Goal: Task Accomplishment & Management: Use online tool/utility

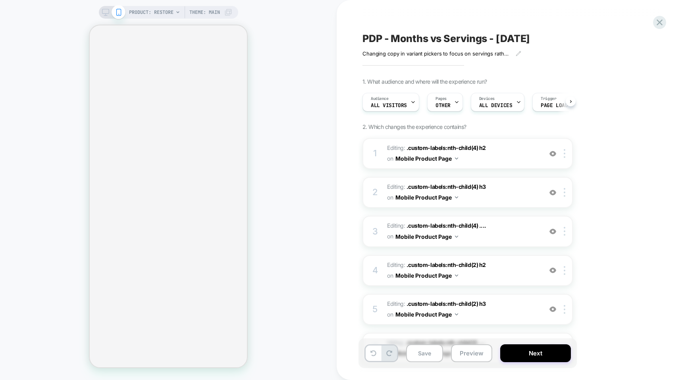
scroll to position [0, 0]
click at [104, 13] on icon at bounding box center [105, 12] width 7 height 7
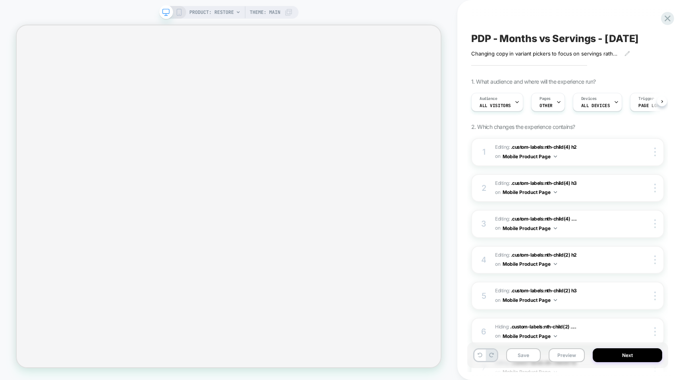
click at [177, 12] on icon at bounding box center [178, 12] width 7 height 7
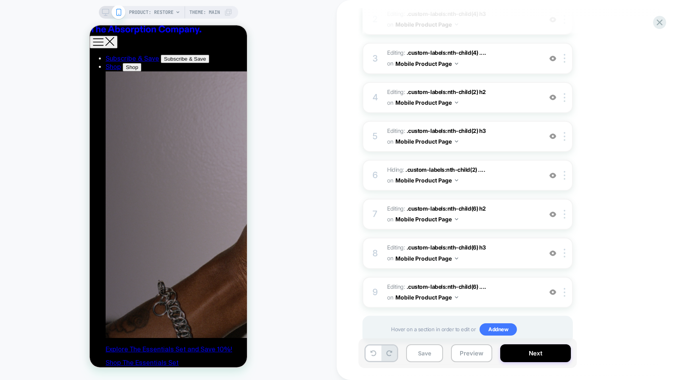
scroll to position [196, 0]
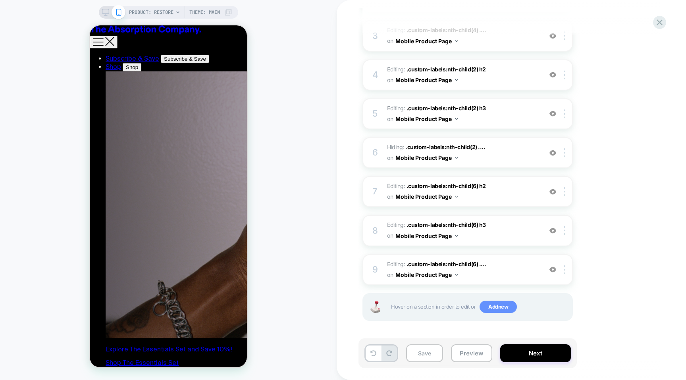
click at [486, 307] on span "Add new" at bounding box center [497, 307] width 37 height 13
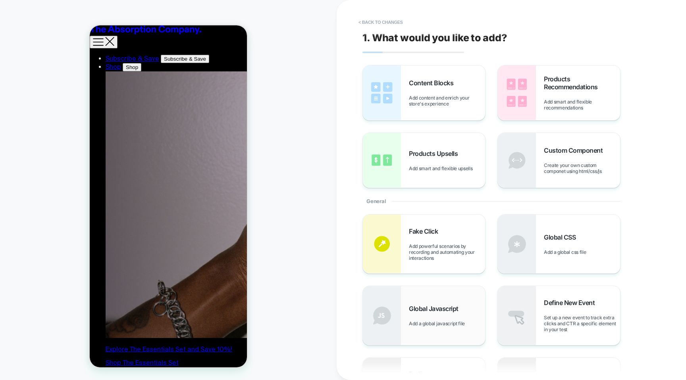
click at [411, 296] on div "Global Javascript Add a global javascript file" at bounding box center [424, 315] width 122 height 59
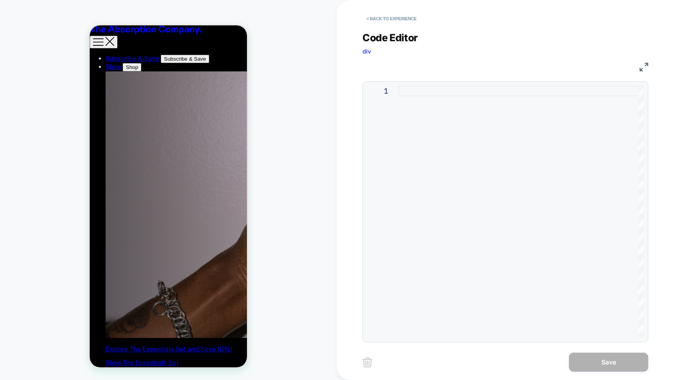
click at [419, 164] on div at bounding box center [520, 212] width 245 height 252
type textarea "**********"
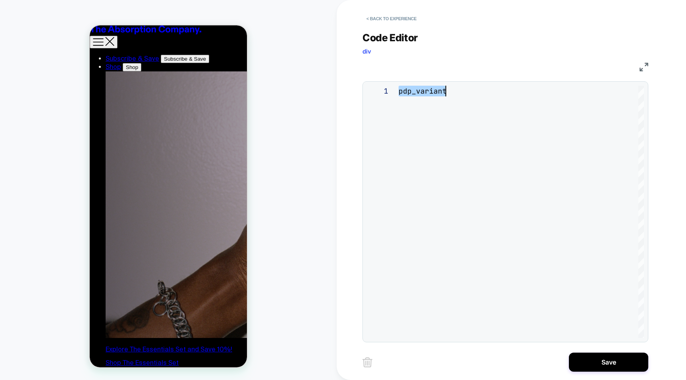
scroll to position [0, 0]
click at [374, 16] on button "< Back to experience" at bounding box center [391, 18] width 58 height 13
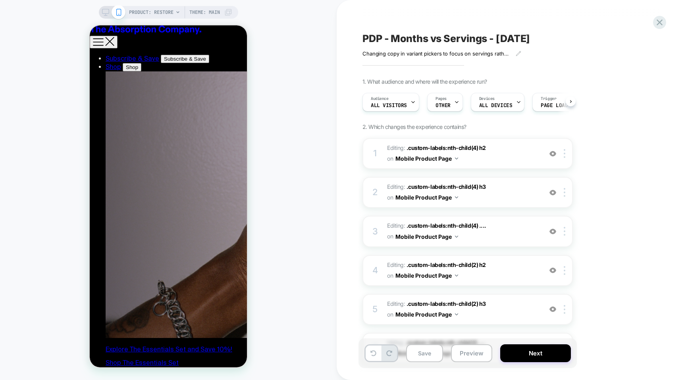
scroll to position [0, 0]
click at [107, 13] on rect at bounding box center [105, 11] width 7 height 4
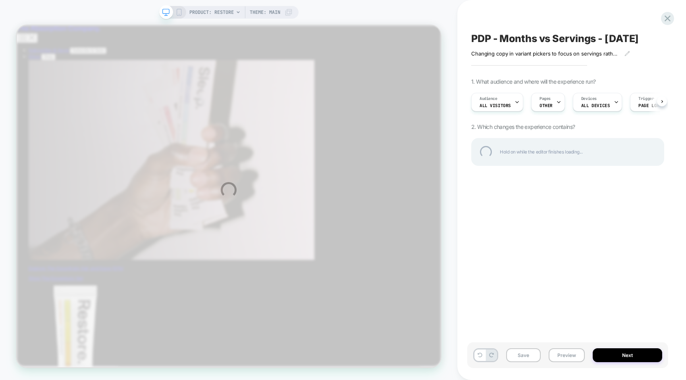
click at [177, 6] on div "PRODUCT: Restore Theme: MAIN PDP - Months vs Servings - Sept 2025 Changing copy…" at bounding box center [343, 190] width 686 height 380
click at [178, 20] on div "PRODUCT: Restore Theme: MAIN PDP - Months vs Servings - Sept 2025 Changing copy…" at bounding box center [343, 190] width 686 height 380
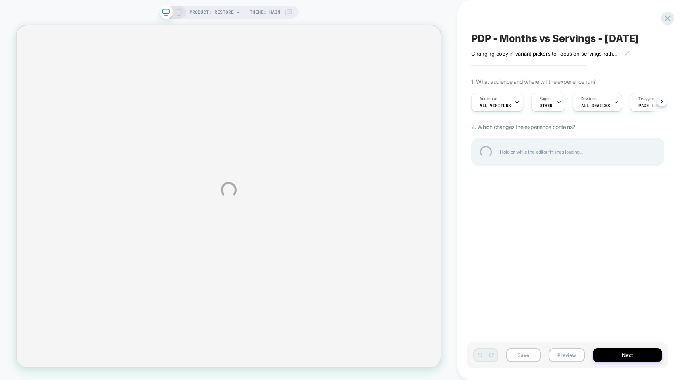
click at [178, 10] on div "PRODUCT: Restore Theme: MAIN PDP - Months vs Servings - Sept 2025 Changing copy…" at bounding box center [343, 190] width 686 height 380
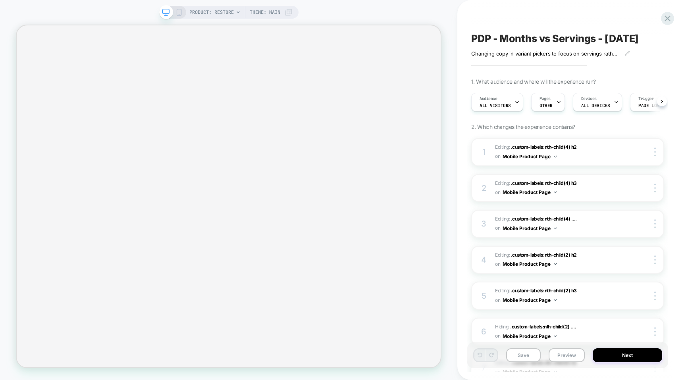
scroll to position [0, 0]
click at [179, 10] on icon at bounding box center [178, 12] width 7 height 7
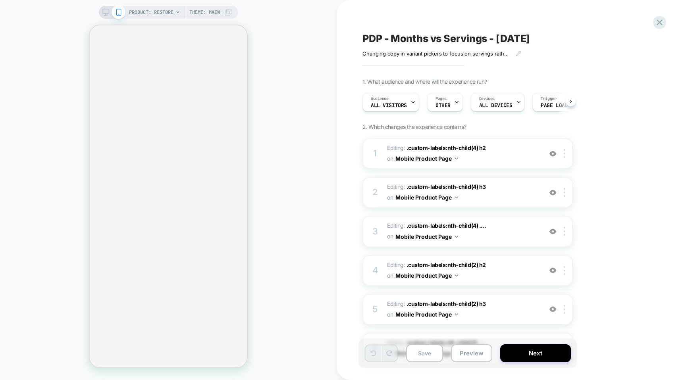
scroll to position [0, 0]
click at [455, 197] on img at bounding box center [456, 197] width 3 height 2
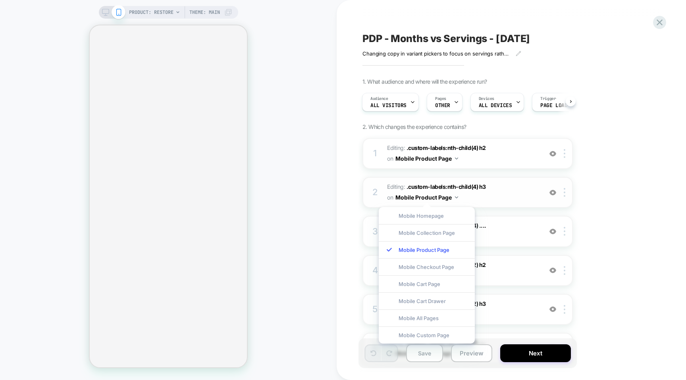
click at [455, 197] on img at bounding box center [456, 197] width 3 height 2
click at [467, 186] on span ".custom-labels:nth-child(4) h3" at bounding box center [445, 186] width 79 height 7
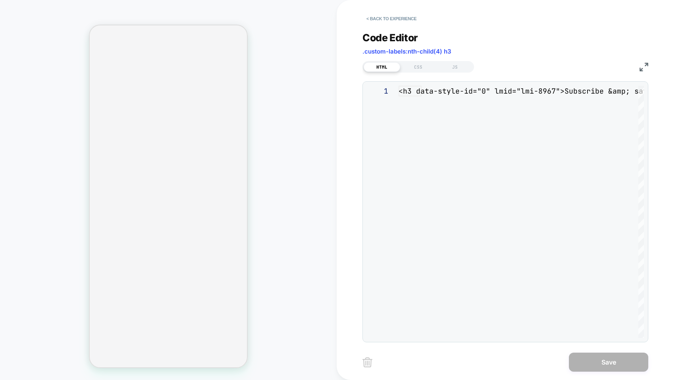
scroll to position [11, 0]
click at [382, 21] on button "< Back to experience" at bounding box center [391, 18] width 58 height 13
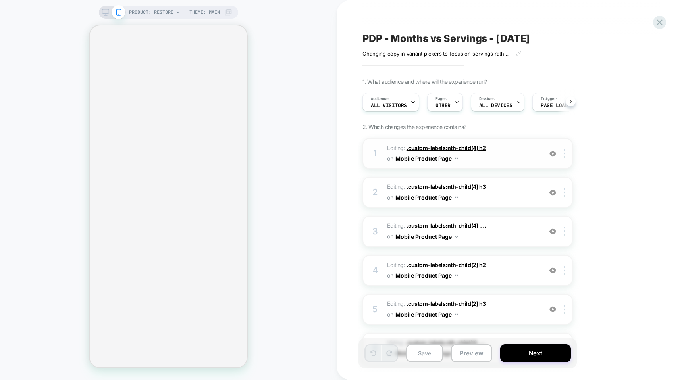
scroll to position [0, 0]
click at [451, 147] on span ".custom-labels:nth-child(4) h2" at bounding box center [445, 147] width 79 height 7
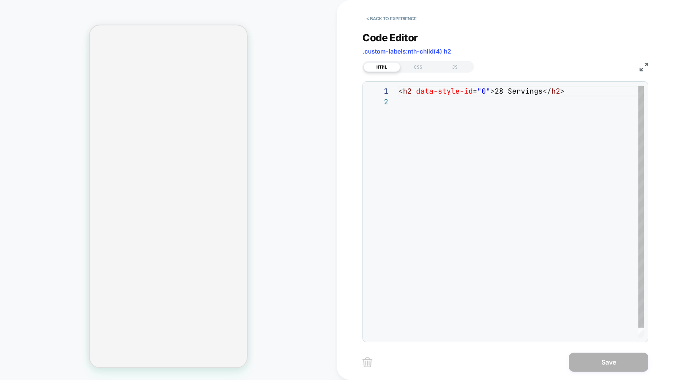
scroll to position [11, 0]
click at [385, 17] on button "< Back to experience" at bounding box center [391, 18] width 58 height 13
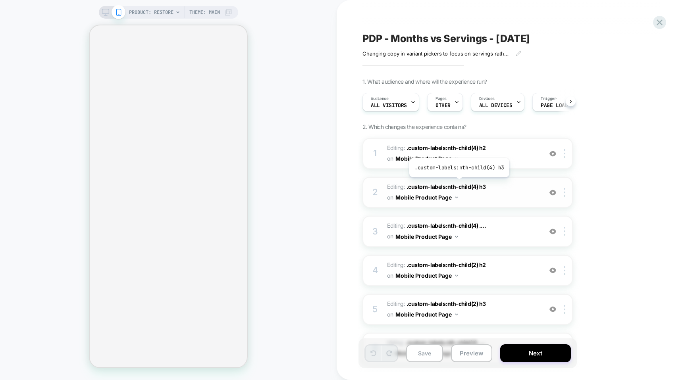
scroll to position [0, 0]
click at [453, 218] on div "3 Editing : .custom-labels:nth-child(4) .... .custom-labels:nth-child(4) .perce…" at bounding box center [467, 231] width 210 height 31
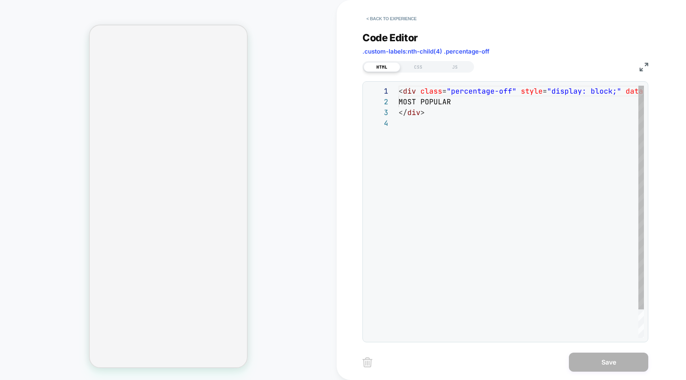
scroll to position [32, 0]
drag, startPoint x: 453, startPoint y: 218, endPoint x: 453, endPoint y: 225, distance: 7.1
click at [453, 225] on div "< div class = "percentage-off" style = "display: block;" data-style-id = "0" > …" at bounding box center [520, 228] width 245 height 284
click at [399, 20] on button "< Back to experience" at bounding box center [391, 18] width 58 height 13
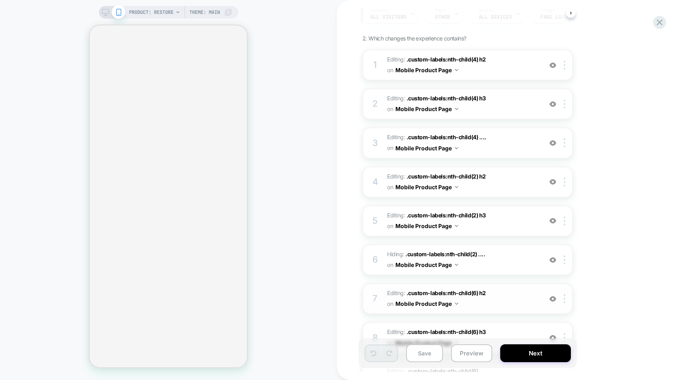
scroll to position [113, 0]
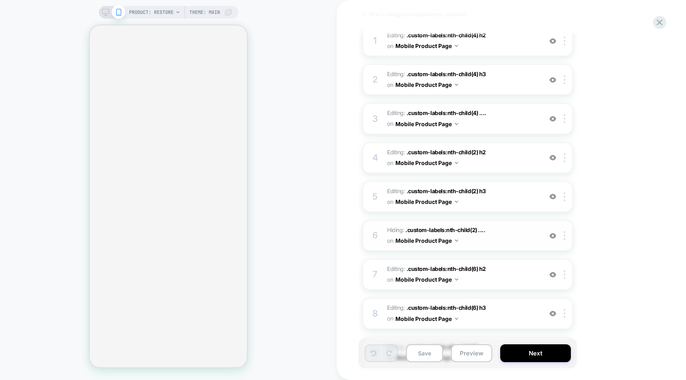
click at [437, 223] on div "6 Hiding : .custom-labels:nth-child(2) .... .custom-labels:nth-child(2) .percen…" at bounding box center [467, 235] width 210 height 31
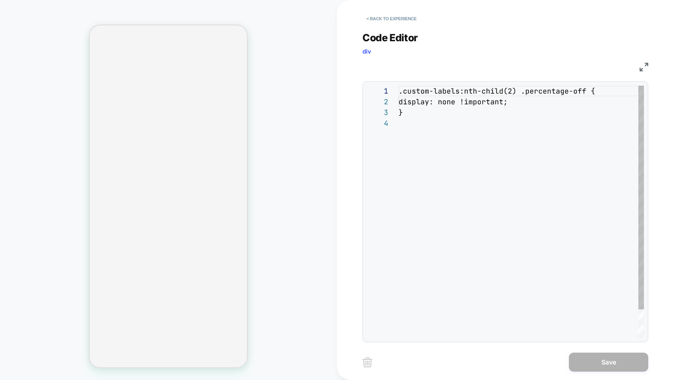
scroll to position [32, 0]
click at [387, 21] on button "< Back to experience" at bounding box center [391, 18] width 58 height 13
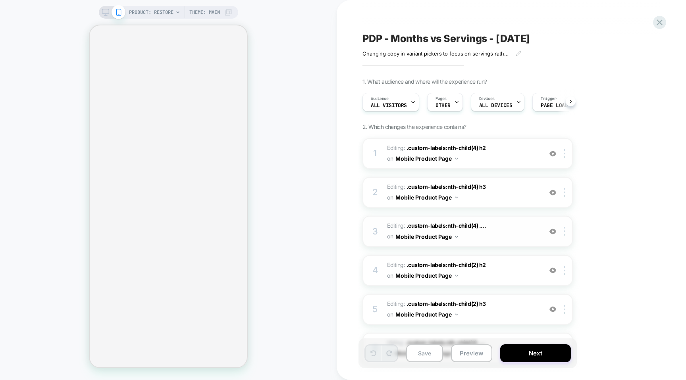
scroll to position [0, 0]
click at [426, 225] on span ".custom-labels:nth-child(4) ...." at bounding box center [446, 225] width 80 height 7
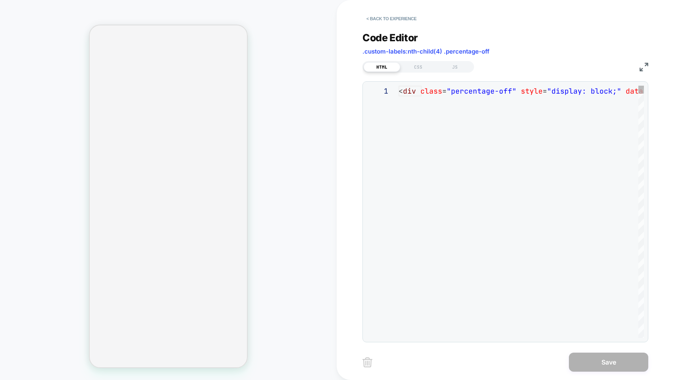
scroll to position [32, 0]
click at [395, 20] on button "< Back to experience" at bounding box center [391, 18] width 58 height 13
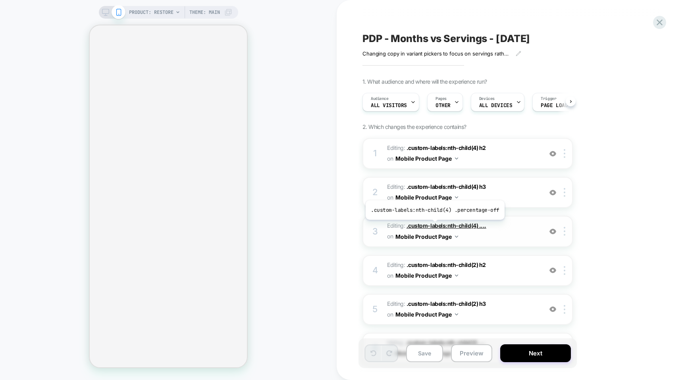
scroll to position [0, 0]
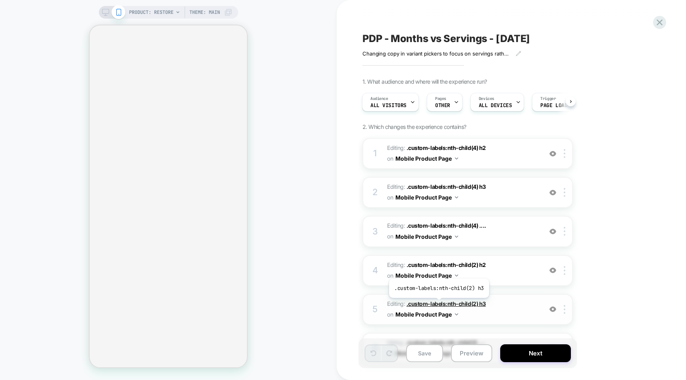
click at [437, 302] on span ".custom-labels:nth-child(2) h3" at bounding box center [445, 303] width 79 height 7
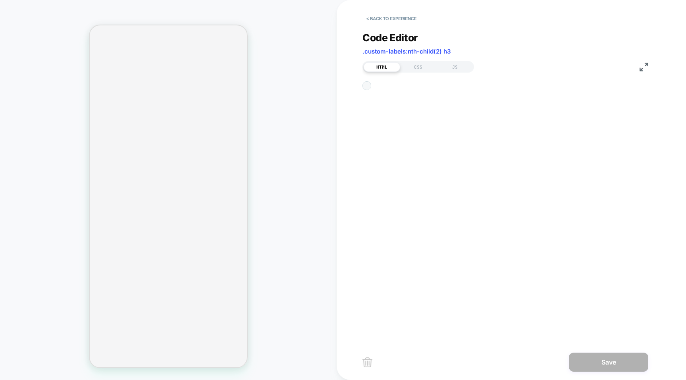
scroll to position [11, 0]
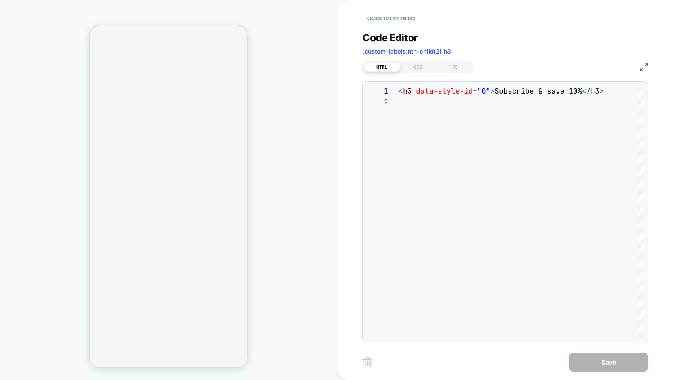
click at [393, 11] on div "< Back to experience" at bounding box center [536, 12] width 349 height 24
click at [393, 17] on button "< Back to experience" at bounding box center [391, 18] width 58 height 13
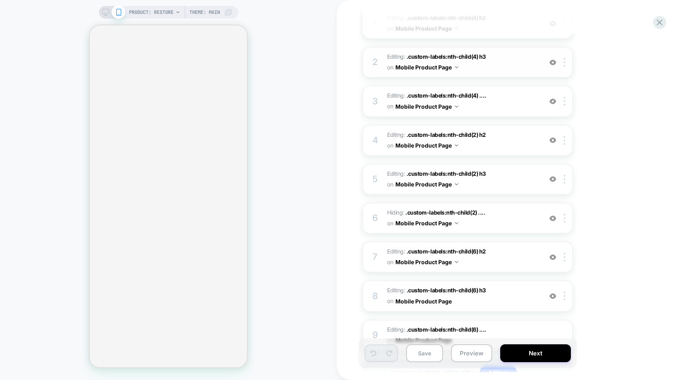
scroll to position [177, 0]
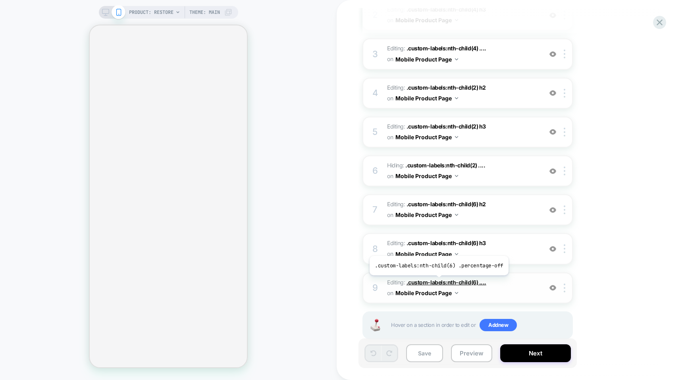
click at [437, 281] on span ".custom-labels:nth-child(6) ...." at bounding box center [446, 282] width 80 height 7
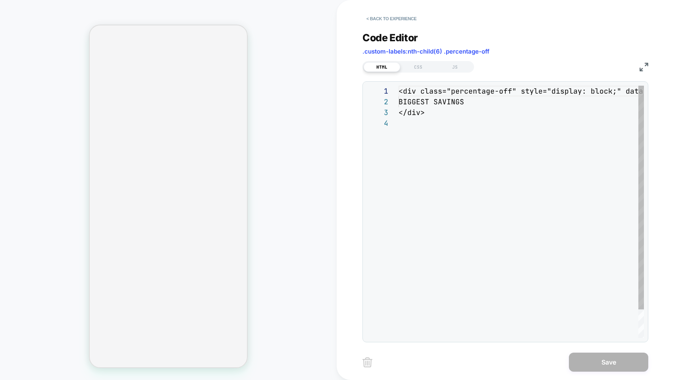
scroll to position [32, 0]
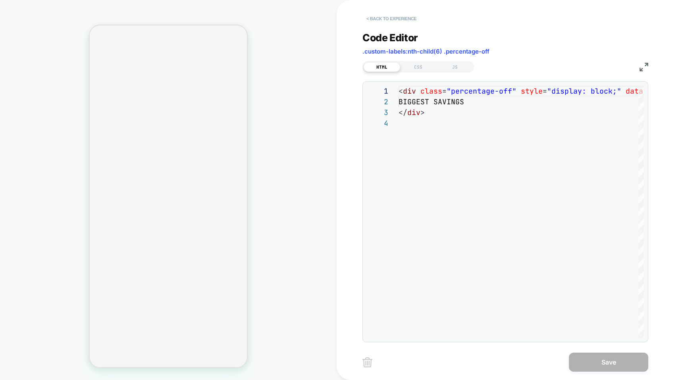
click at [388, 18] on button "< Back to experience" at bounding box center [391, 18] width 58 height 13
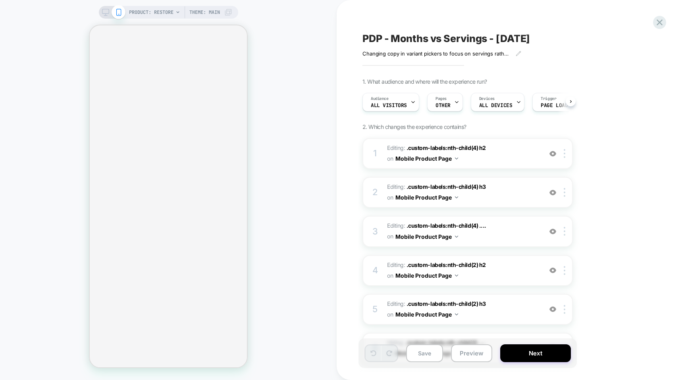
scroll to position [0, 0]
click at [660, 24] on icon at bounding box center [659, 22] width 6 height 6
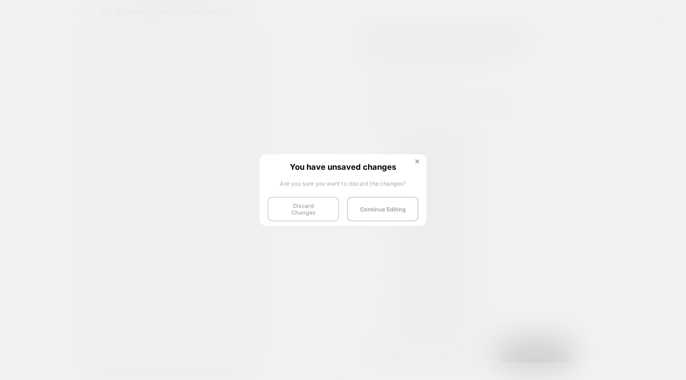
click at [306, 213] on button "Discard Changes" at bounding box center [302, 209] width 71 height 25
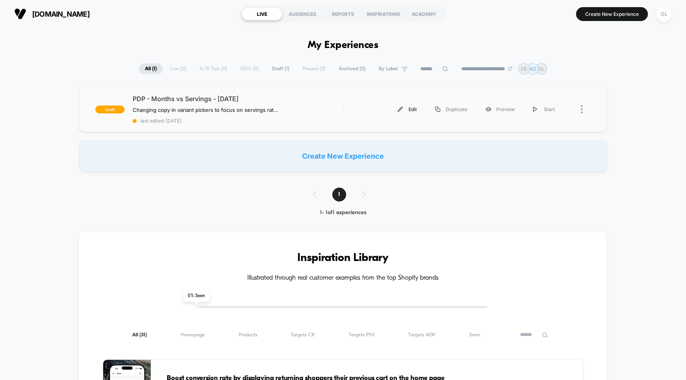
click at [403, 108] on img at bounding box center [400, 109] width 5 height 5
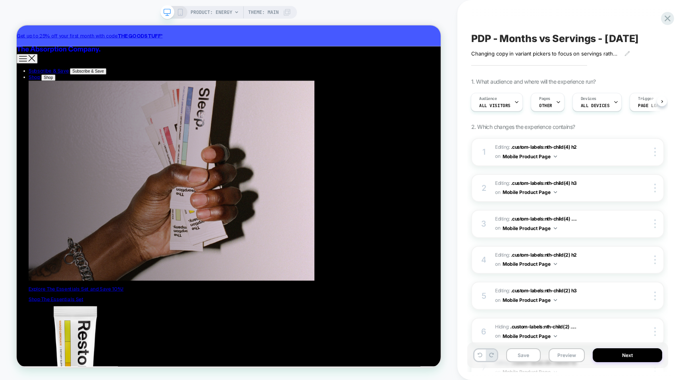
click at [182, 12] on icon at bounding box center [180, 12] width 7 height 7
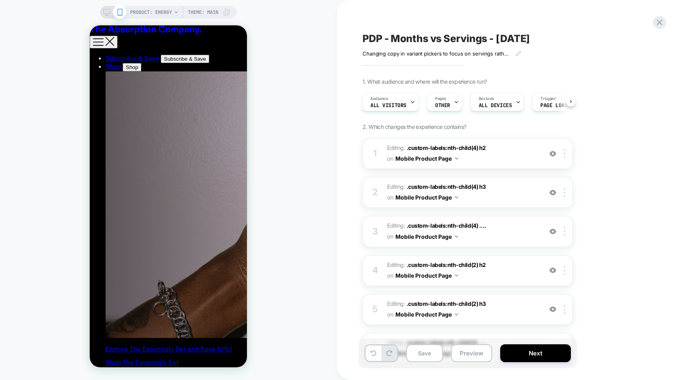
scroll to position [128, 0]
